Goal: Transaction & Acquisition: Purchase product/service

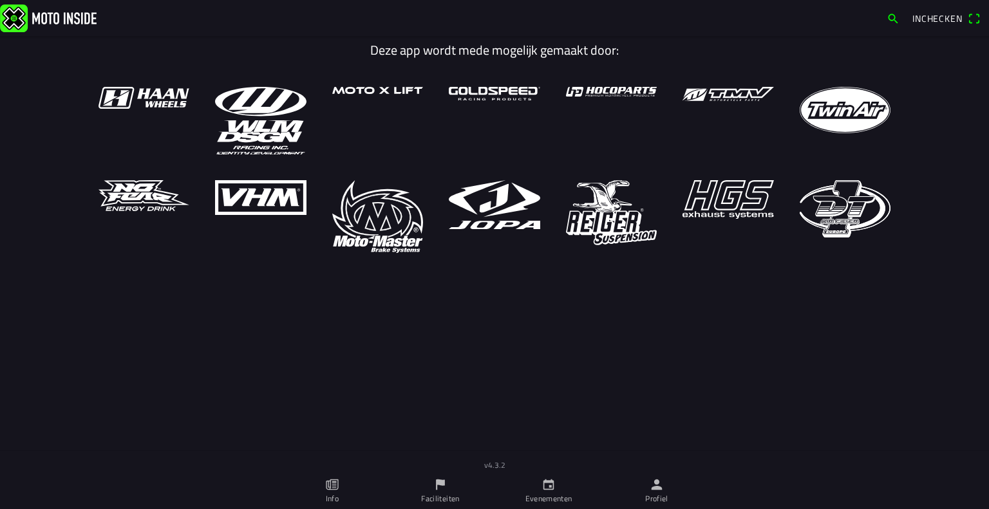
click at [653, 486] on icon "person" at bounding box center [657, 485] width 14 height 14
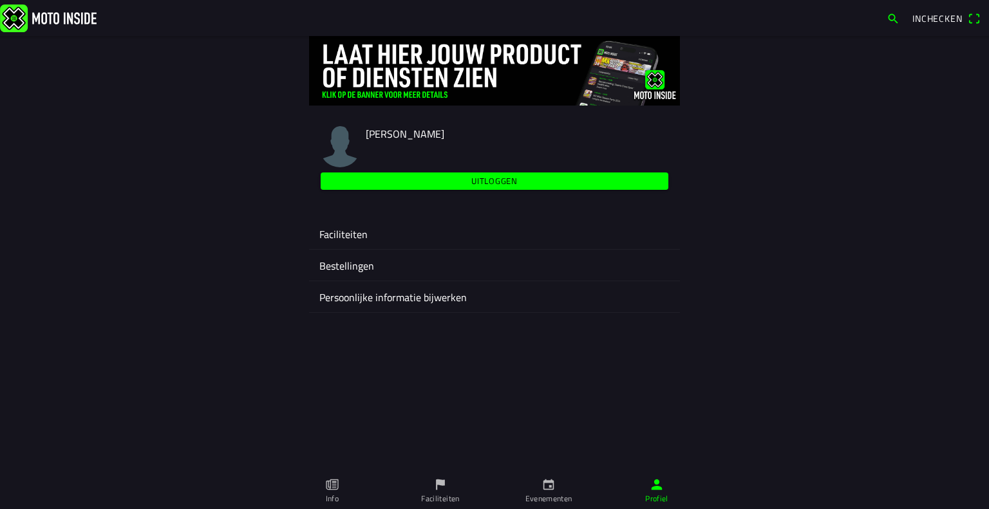
click at [335, 228] on ion-label "Faciliteiten" at bounding box center [494, 234] width 350 height 15
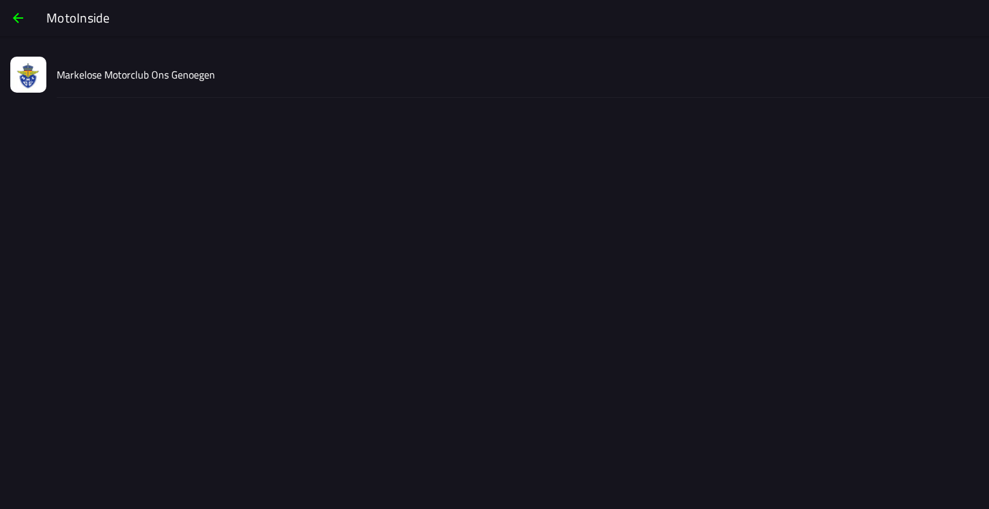
click at [0, 0] on slot "Markelose Motorclub Ons Genoegen" at bounding box center [0, 0] width 0 height 0
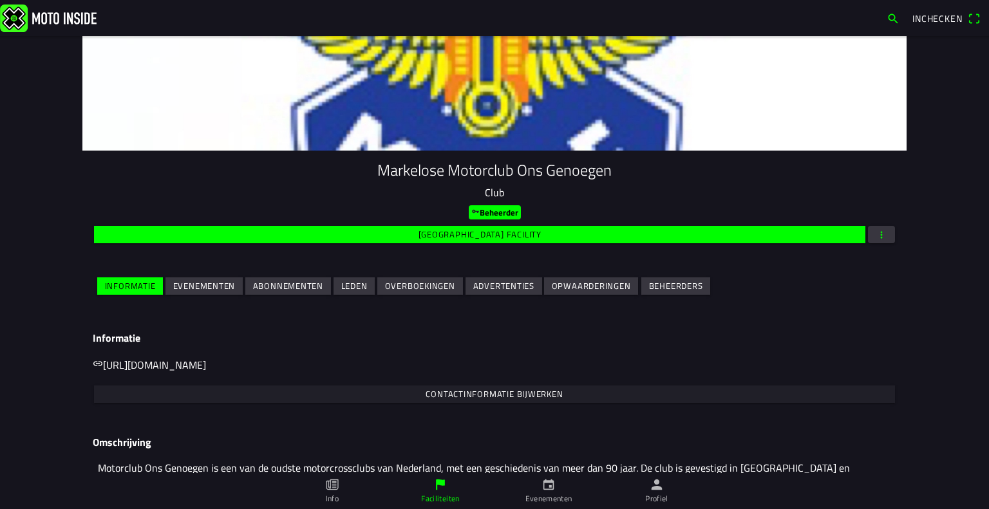
scroll to position [39, 0]
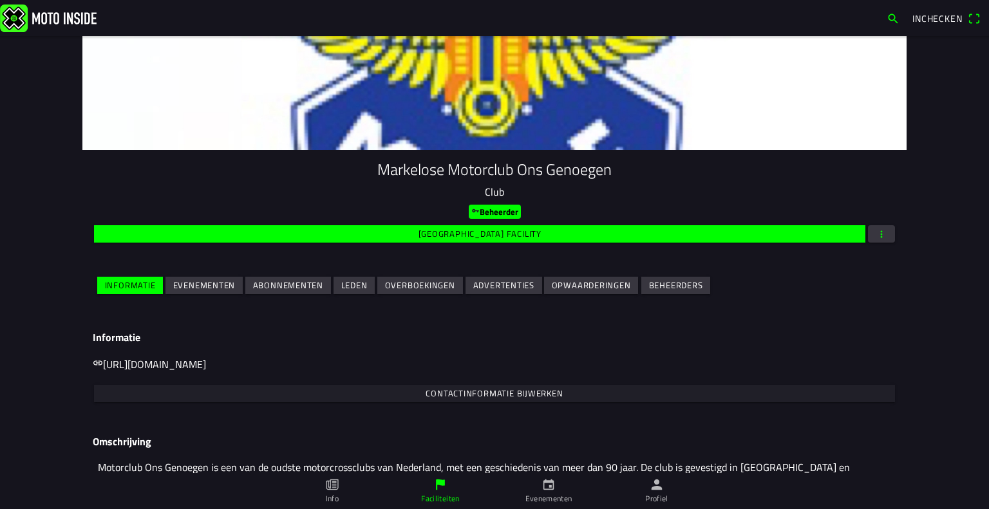
click at [217, 293] on span "Evenementen" at bounding box center [204, 285] width 62 height 17
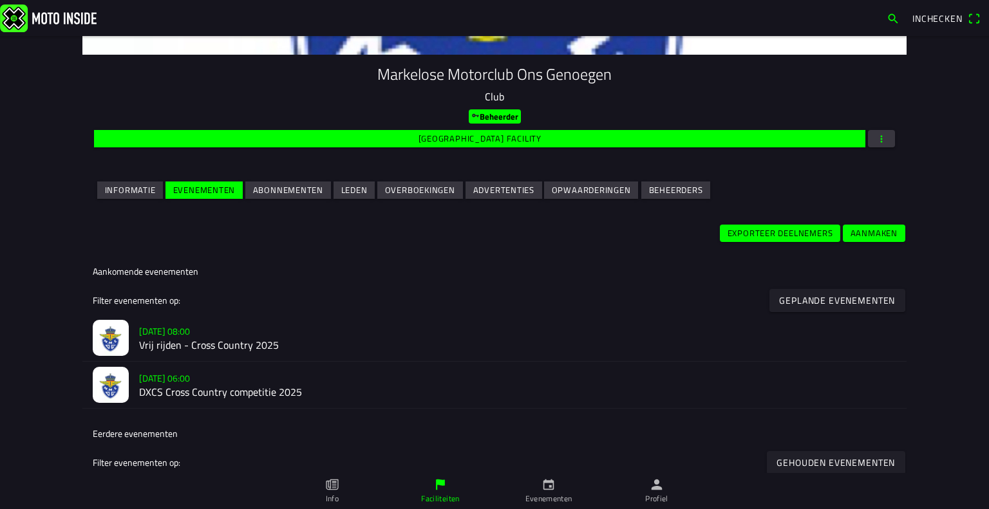
scroll to position [165, 0]
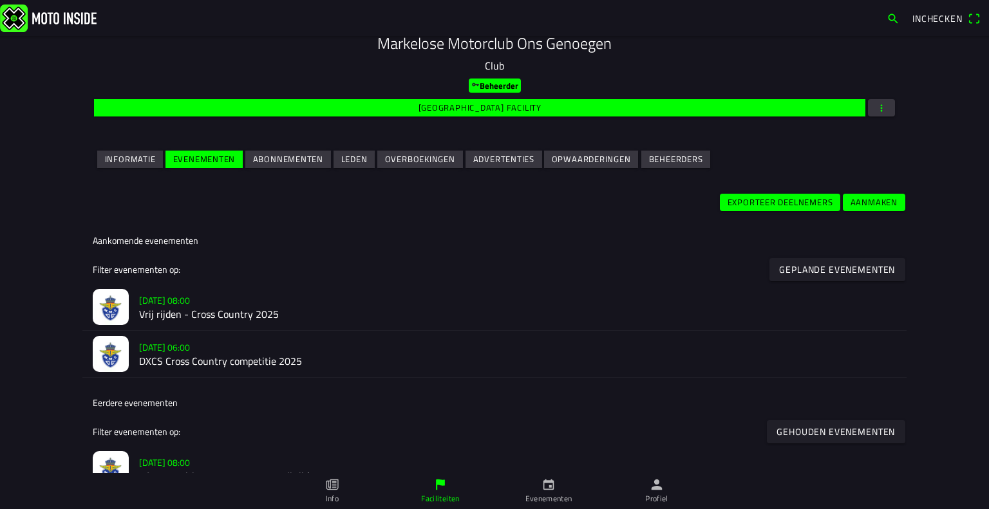
click at [198, 362] on h2 "DXCS Cross Country competitie 2025" at bounding box center [517, 361] width 757 height 12
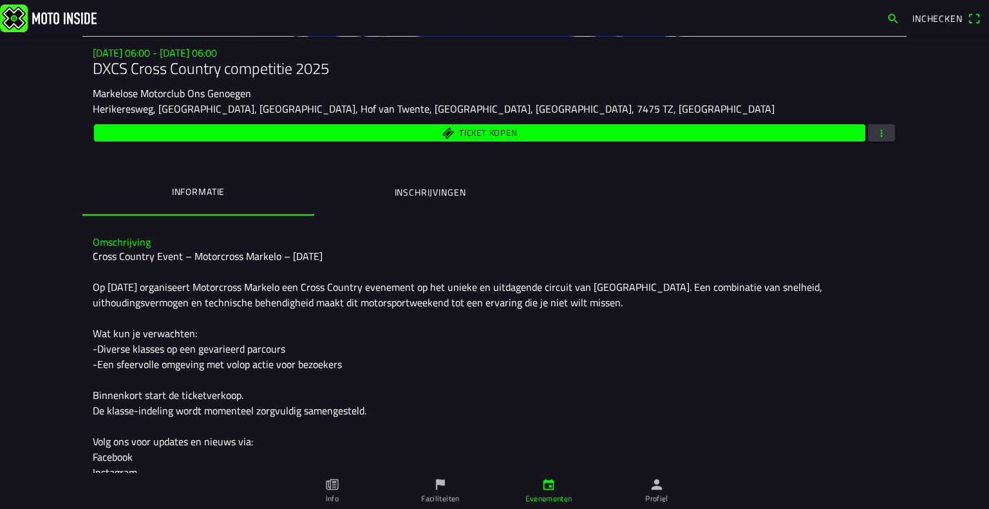
scroll to position [155, 0]
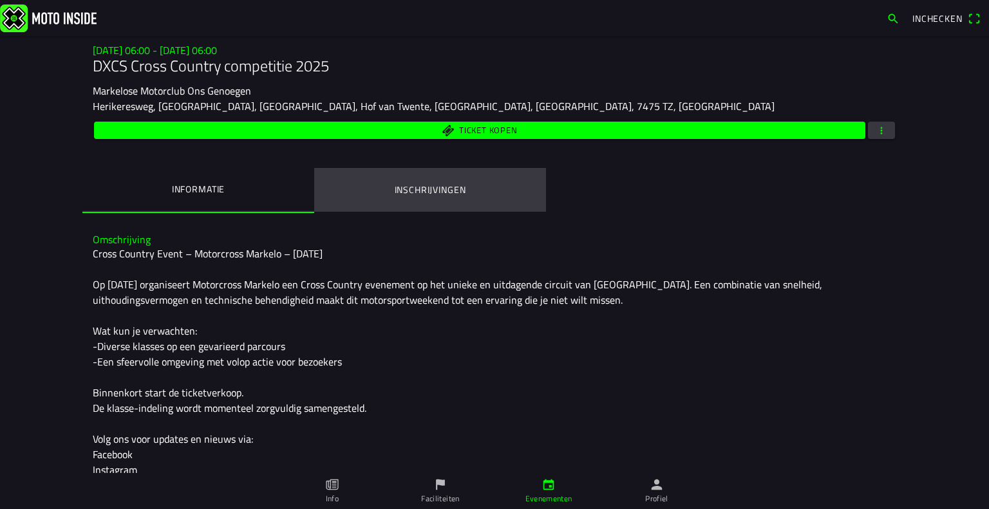
click at [365, 207] on button "Inschrijvingen" at bounding box center [430, 190] width 232 height 44
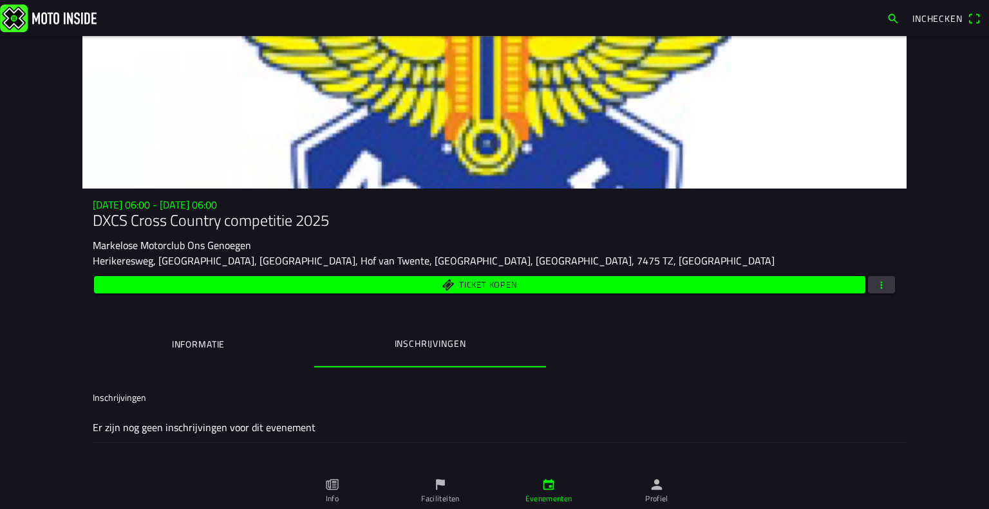
click at [249, 280] on span "Ticket kopen" at bounding box center [480, 284] width 756 height 17
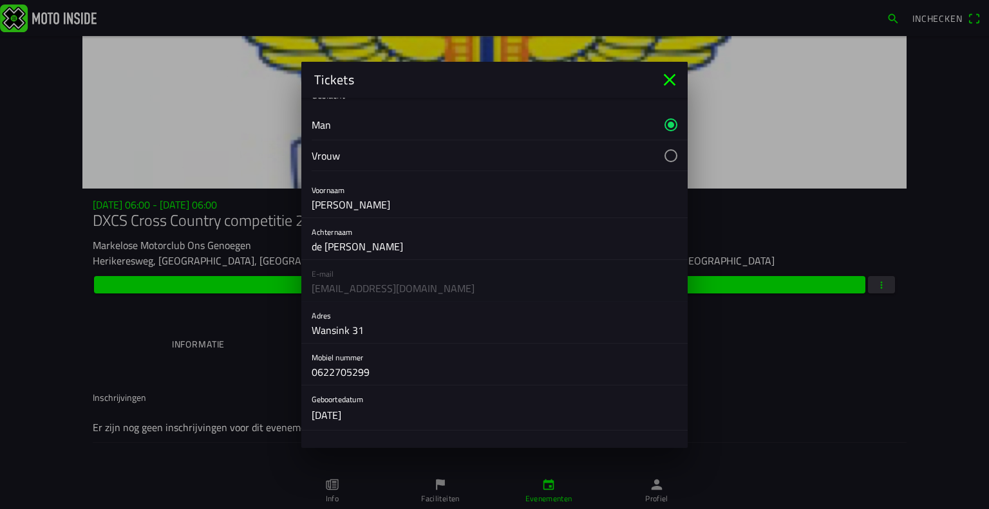
scroll to position [63, 0]
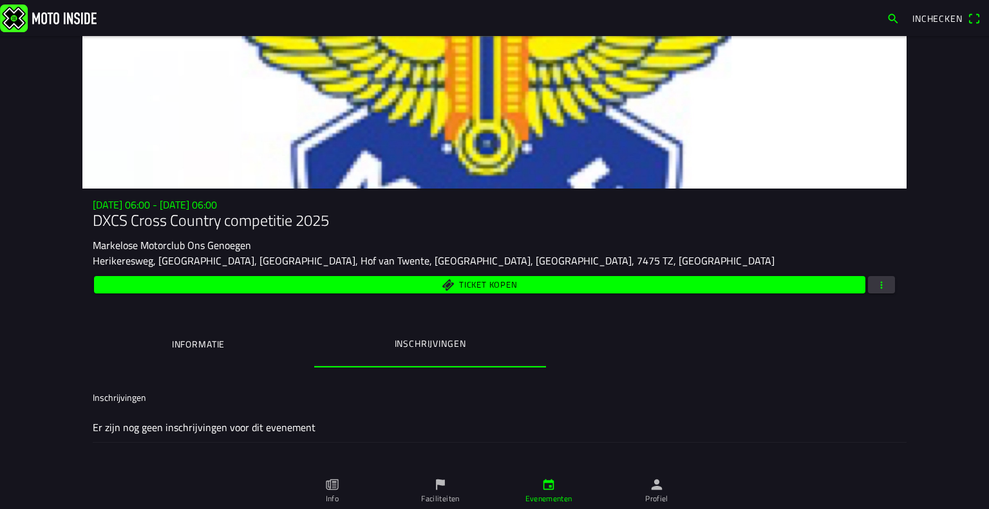
click at [109, 223] on ion-backdrop at bounding box center [494, 254] width 989 height 509
